Goal: Find contact information: Obtain details needed to contact an individual or organization

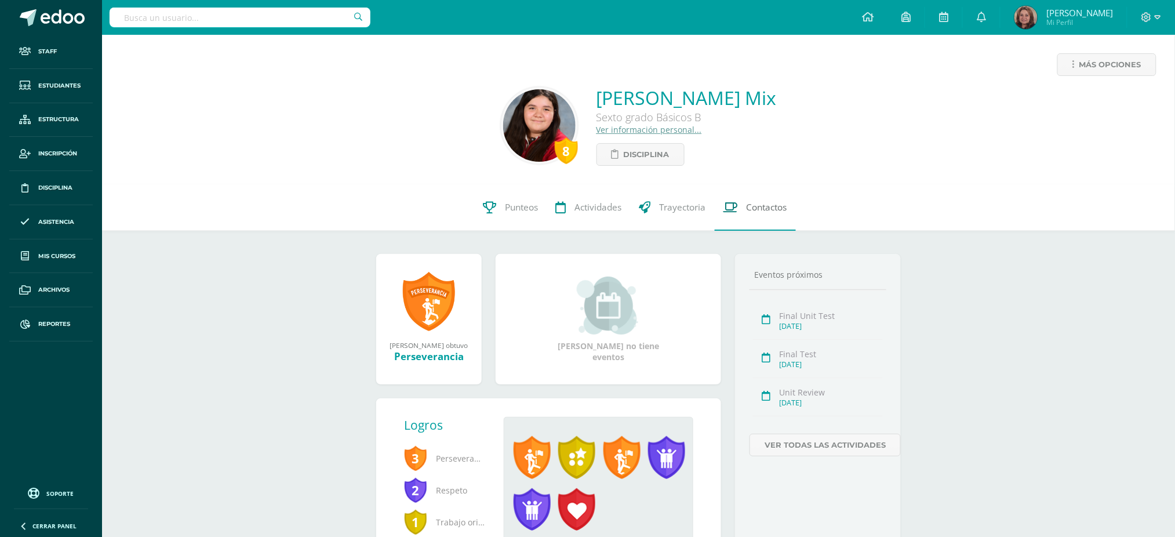
click at [767, 205] on span "Contactos" at bounding box center [767, 207] width 41 height 12
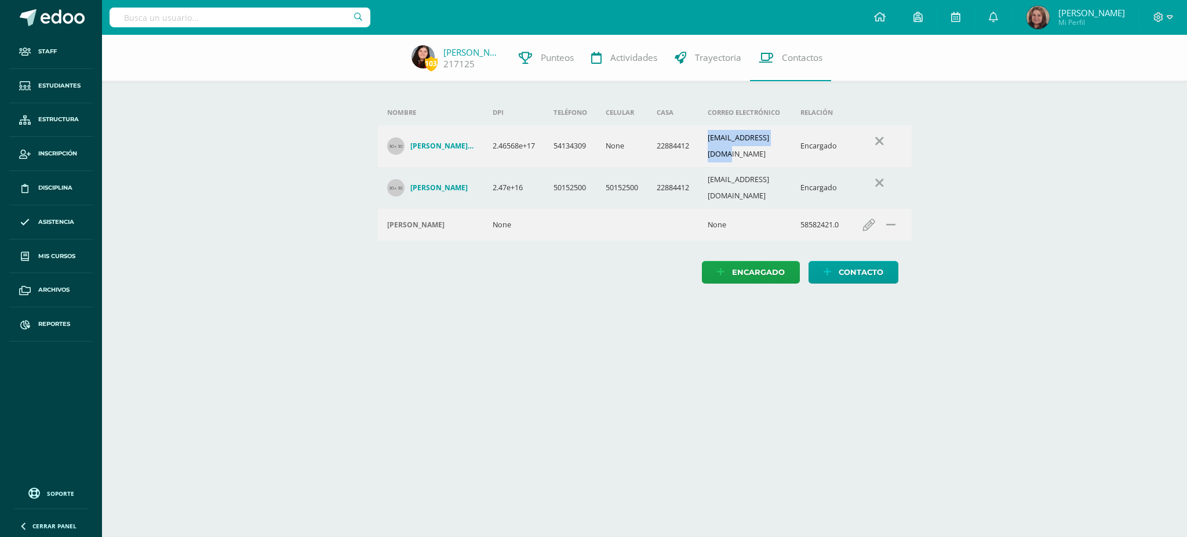
drag, startPoint x: 708, startPoint y: 143, endPoint x: 802, endPoint y: 140, distance: 94.0
click at [791, 140] on td "jennymix21@gmail.com" at bounding box center [745, 146] width 93 height 42
copy td "jennymix21@gmail.com"
click at [467, 52] on link "[PERSON_NAME]" at bounding box center [473, 52] width 58 height 12
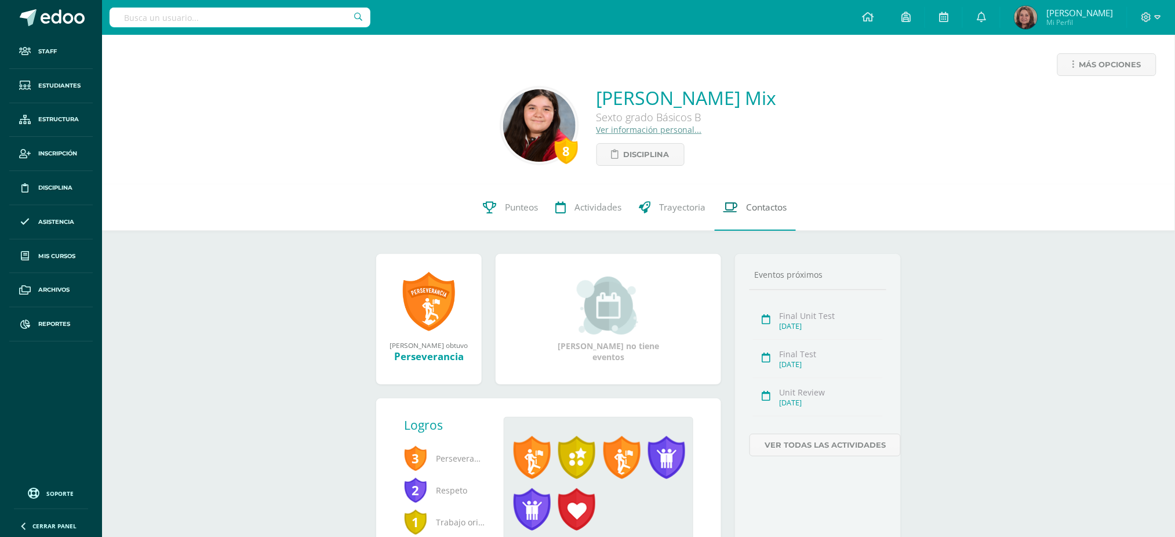
click at [765, 206] on span "Contactos" at bounding box center [767, 207] width 41 height 12
click at [642, 128] on link "Ver información personal..." at bounding box center [650, 129] width 106 height 11
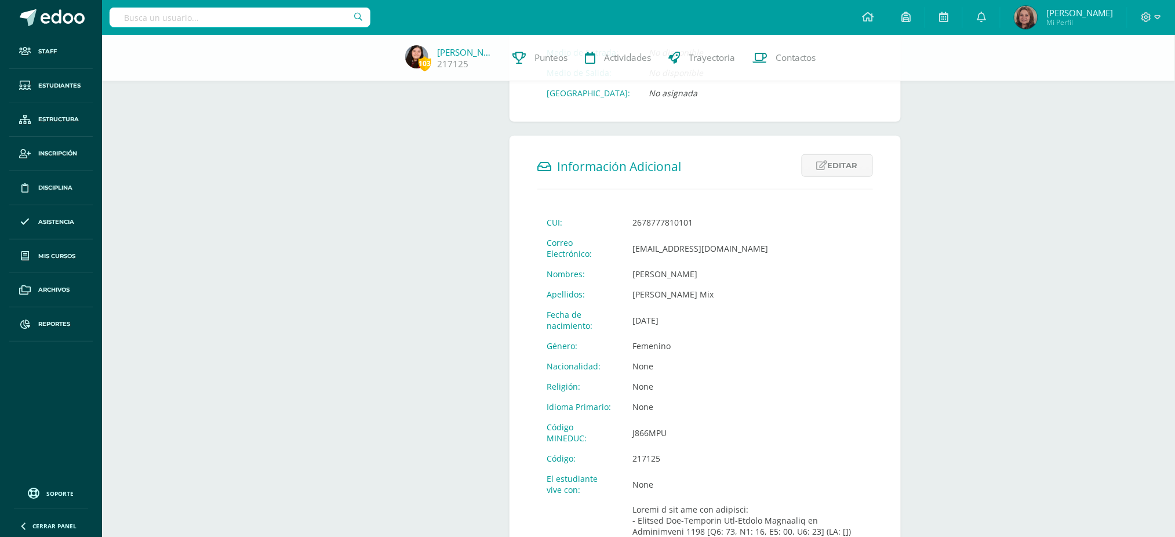
scroll to position [309, 0]
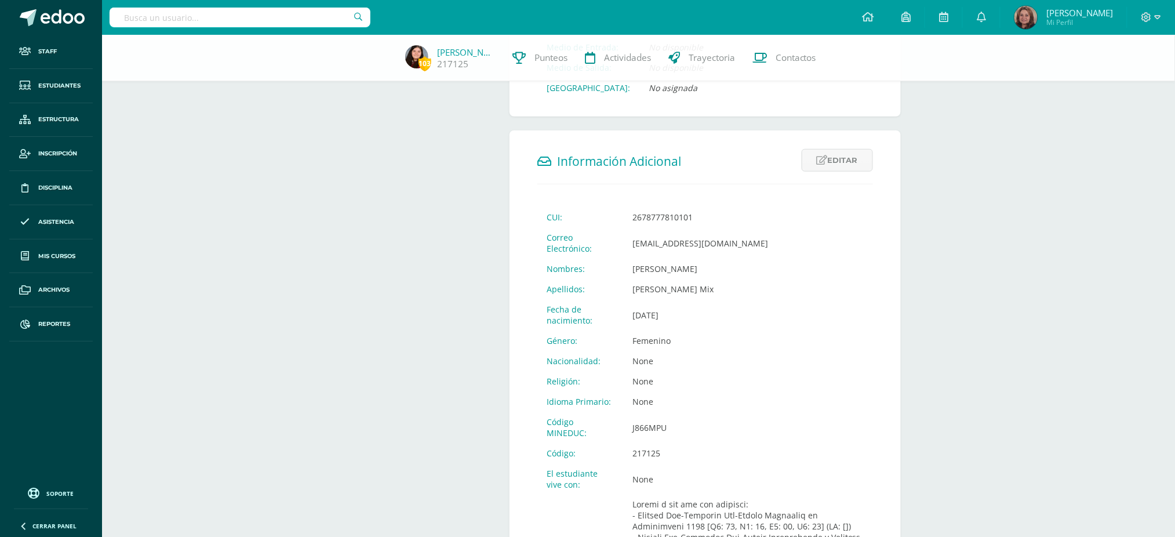
drag, startPoint x: 622, startPoint y: 249, endPoint x: 773, endPoint y: 250, distance: 151.3
click at [773, 250] on td "[EMAIL_ADDRESS][DOMAIN_NAME]" at bounding box center [748, 242] width 250 height 31
copy td "[EMAIL_ADDRESS][DOMAIN_NAME]"
click at [246, 19] on input "text" at bounding box center [240, 18] width 261 height 20
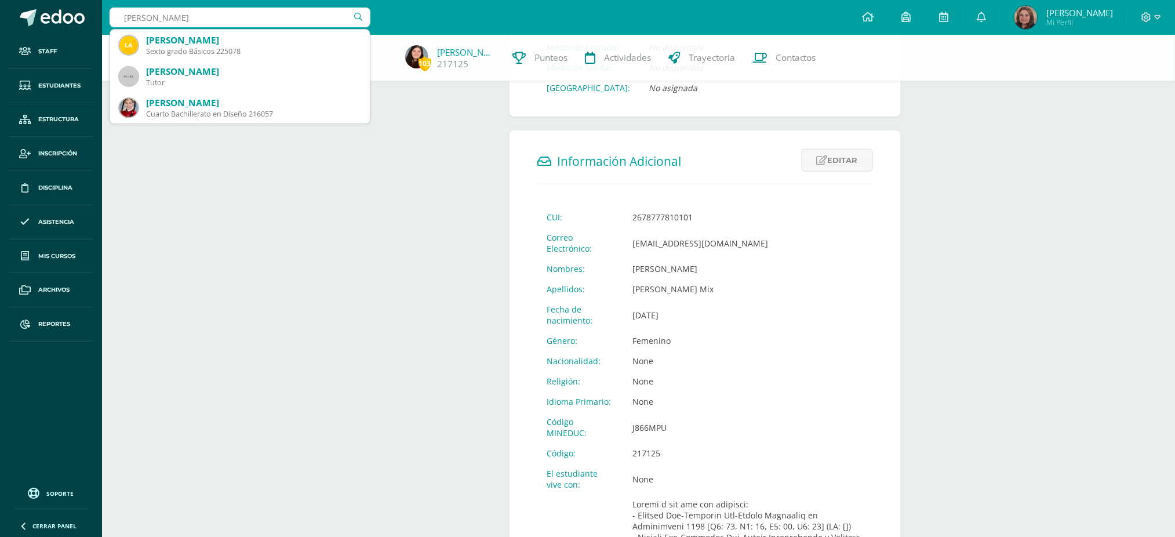
type input "[PERSON_NAME]"
